Goal: Information Seeking & Learning: Learn about a topic

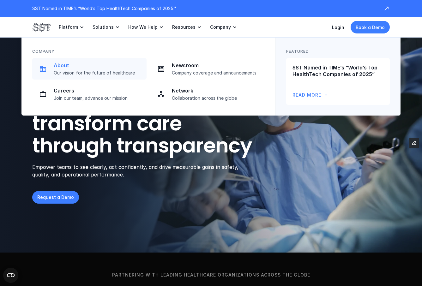
click at [89, 69] on div "About Our vision for the future of healthcare" at bounding box center [98, 69] width 89 height 14
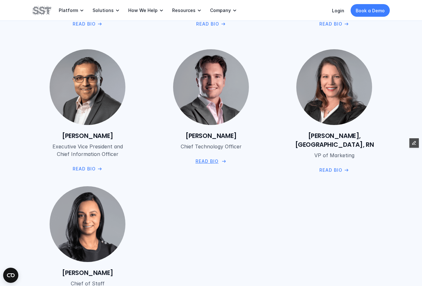
scroll to position [885, 0]
click at [94, 168] on p "Read Bio" at bounding box center [83, 169] width 23 height 7
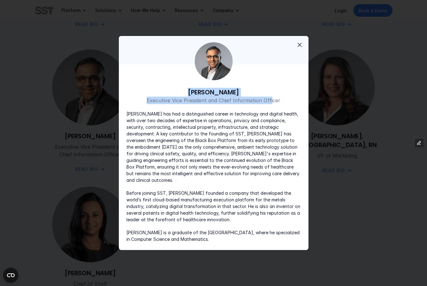
drag, startPoint x: 185, startPoint y: 95, endPoint x: 297, endPoint y: 133, distance: 118.3
click at [271, 104] on div "Amar Chaudhry Executive Vice President and Chief Information Officer" at bounding box center [213, 96] width 174 height 16
click at [360, 180] on div at bounding box center [213, 143] width 427 height 286
